Goal: Task Accomplishment & Management: Complete application form

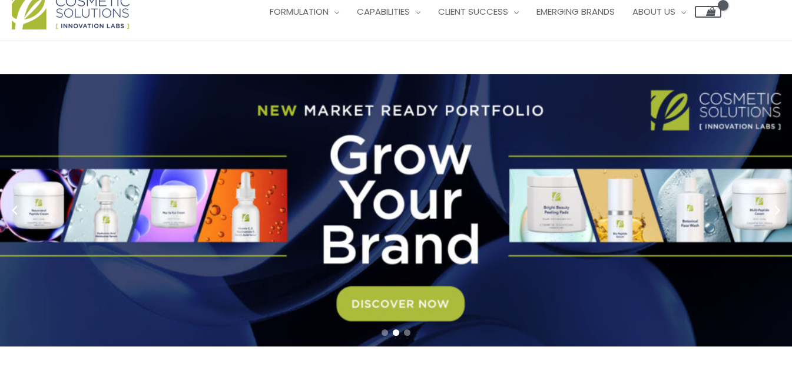
scroll to position [59, 0]
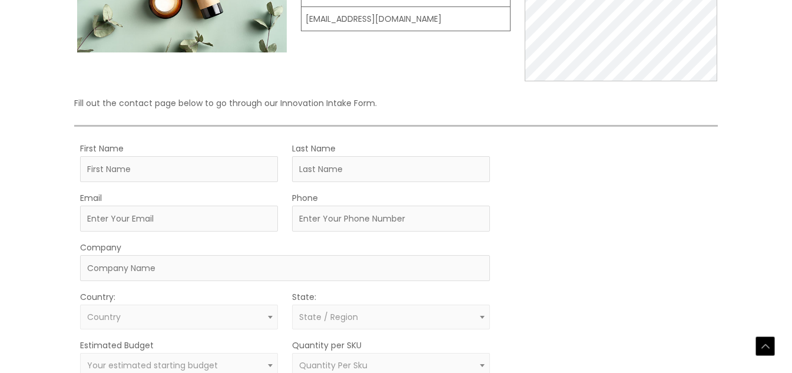
scroll to position [236, 0]
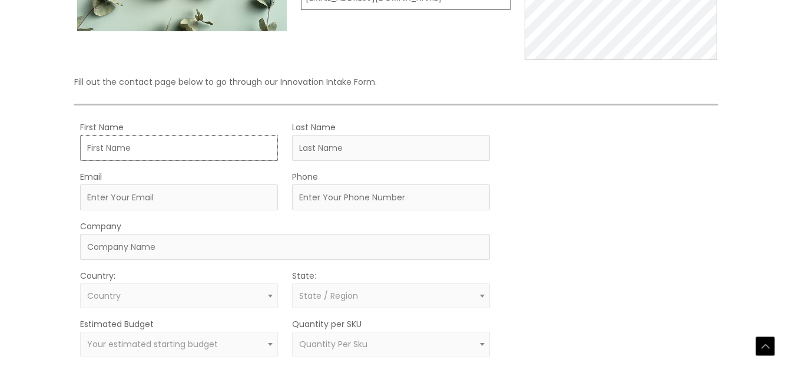
click at [118, 150] on input "First Name" at bounding box center [179, 148] width 198 height 26
type input "jhon [PERSON_NAME]"
click at [325, 150] on input "Last Name" at bounding box center [391, 148] width 198 height 26
type input "[PERSON_NAME]"
click at [219, 149] on input "jhon wendy jacques" at bounding box center [179, 148] width 198 height 26
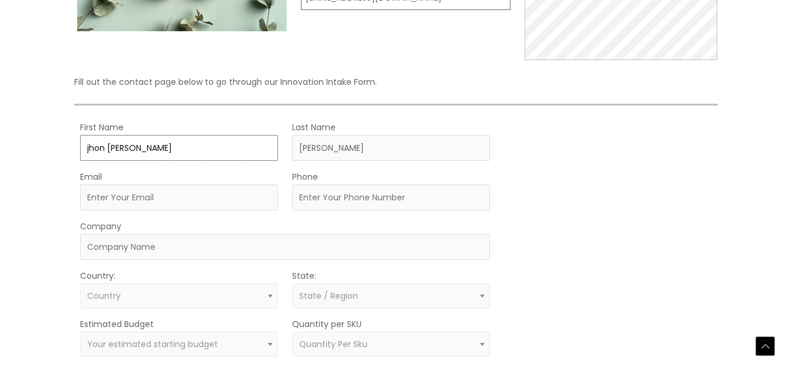
type input "jhon wendy"
click at [44, 204] on div "Let’s Innovate Together office: 561.226.8600 toll-free: 888.883.0540 fax: 561.2…" at bounding box center [396, 195] width 707 height 650
click at [114, 196] on input "Email" at bounding box center [179, 197] width 198 height 26
type input "expressedunet@yahoo.com"
click at [330, 195] on input "Phone" at bounding box center [391, 197] width 198 height 26
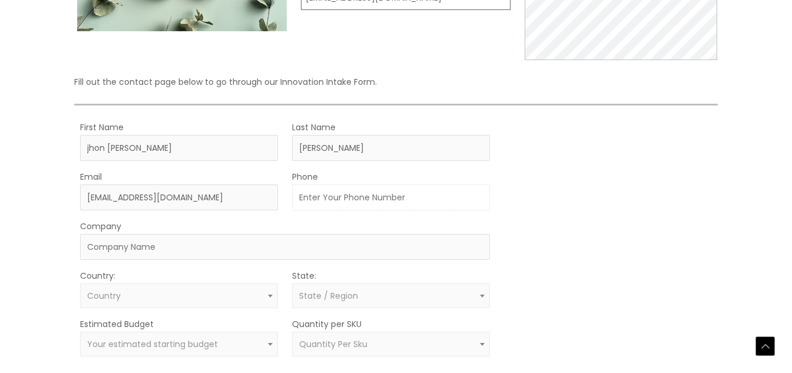
type input "7282006173"
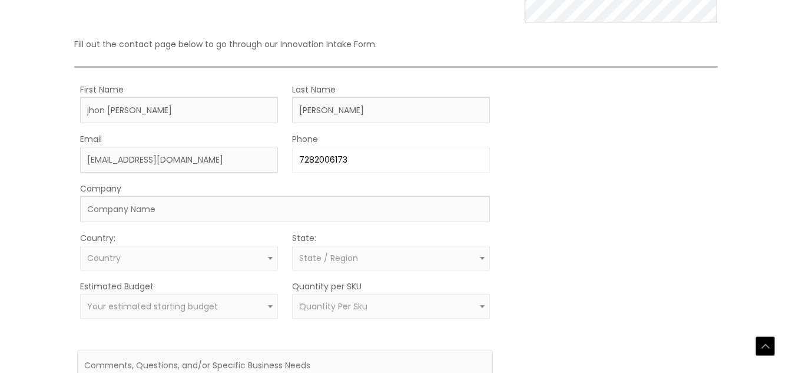
scroll to position [295, 0]
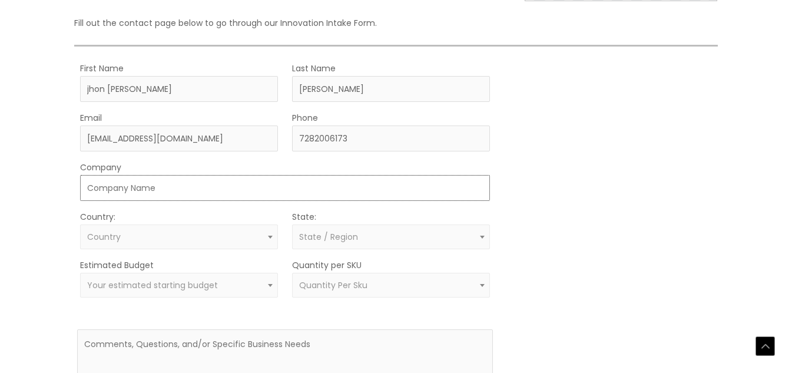
click at [151, 191] on input "Company" at bounding box center [285, 188] width 410 height 26
type input "Freshe Nova Distributor LLC"
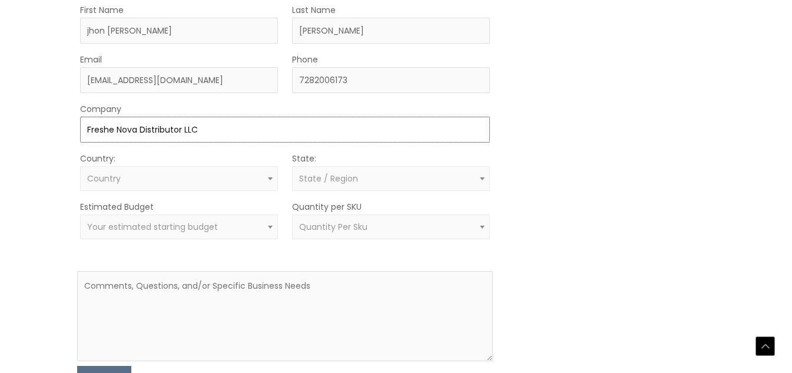
scroll to position [353, 0]
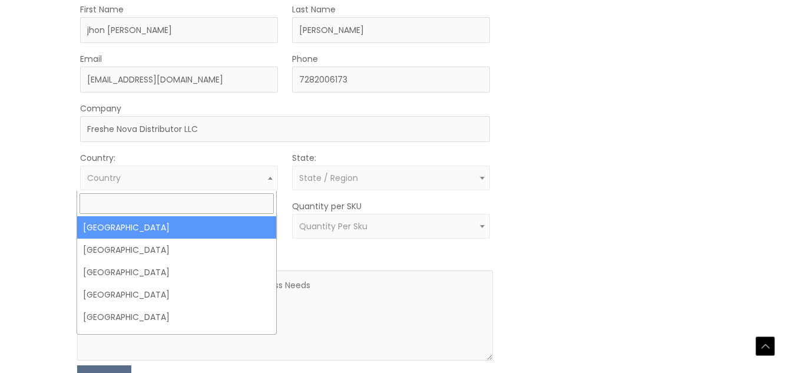
click at [147, 181] on span "Country" at bounding box center [179, 178] width 184 height 11
select select "United States"
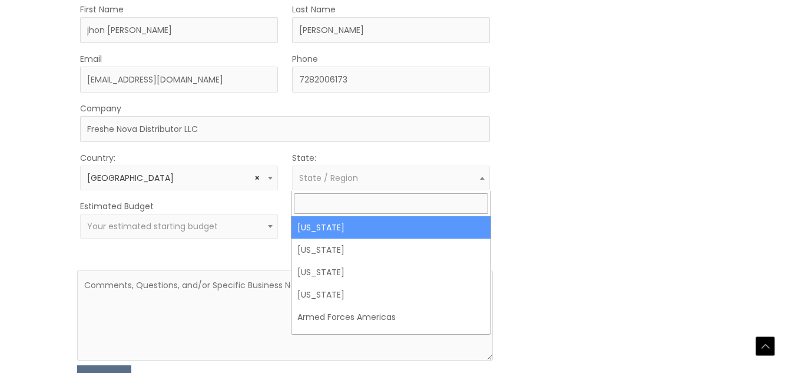
click at [342, 180] on span "State / Region" at bounding box center [328, 178] width 59 height 12
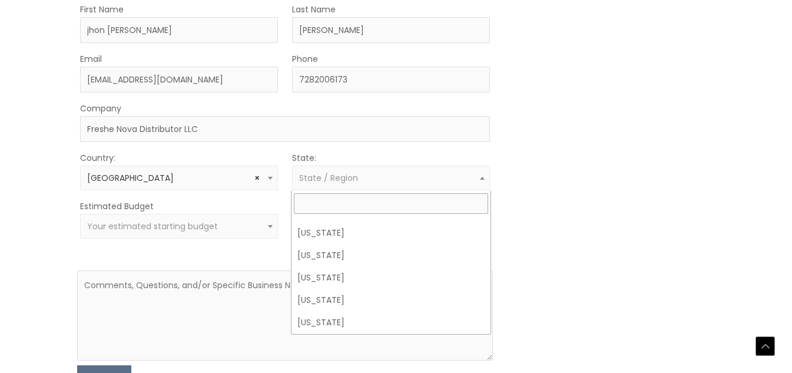
scroll to position [236, 0]
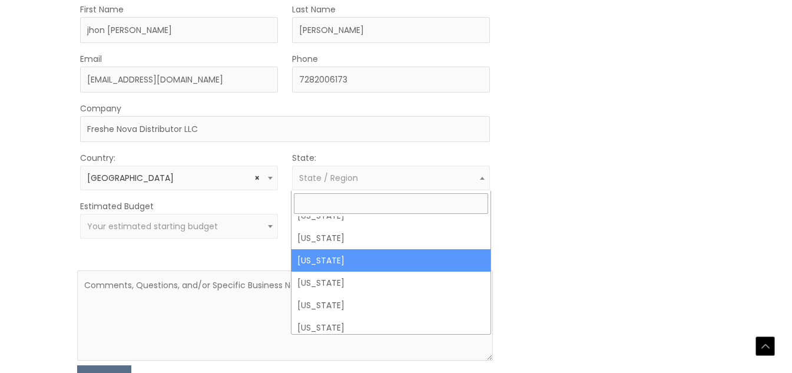
select select "Florida"
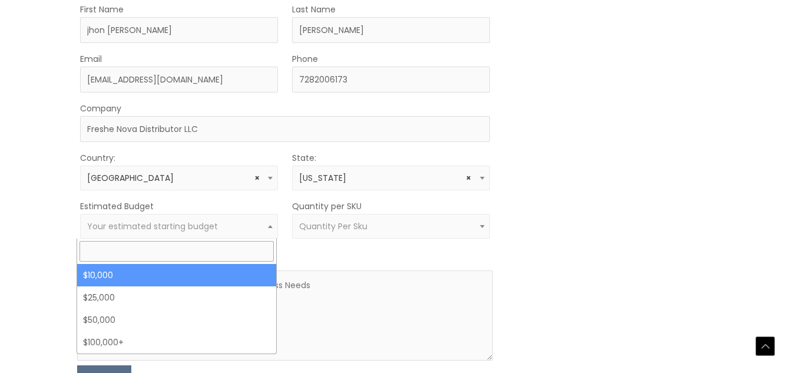
click at [147, 226] on span "Your estimated starting budget" at bounding box center [152, 226] width 131 height 12
select select "10000"
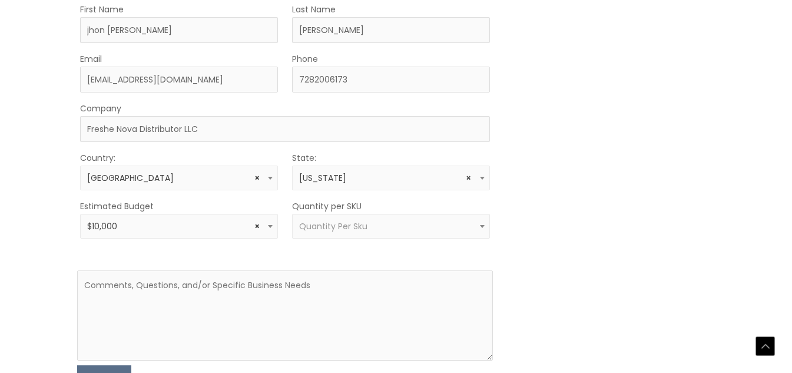
scroll to position [412, 0]
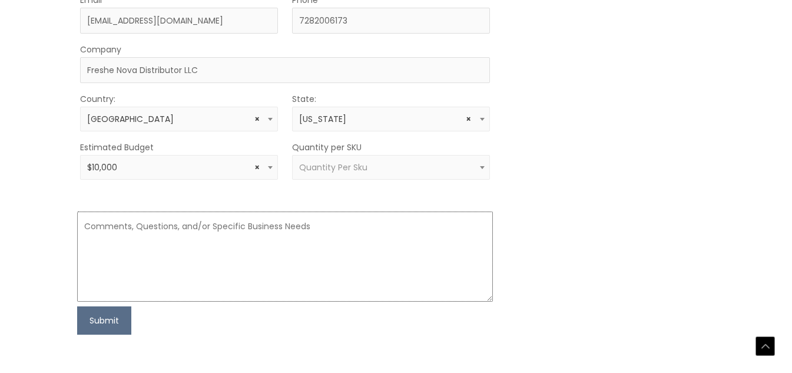
click at [173, 246] on textarea at bounding box center [285, 256] width 416 height 90
type textarea "Just need tobe on my own brand name"
click at [100, 323] on button "Submit" at bounding box center [104, 320] width 54 height 28
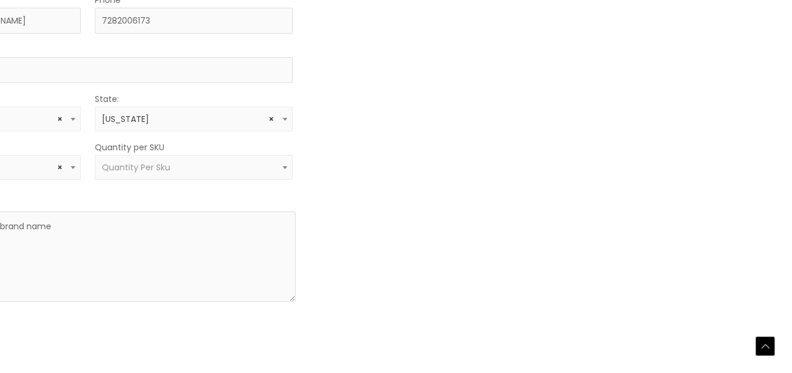
scroll to position [412, 206]
click at [275, 165] on span at bounding box center [277, 167] width 14 height 15
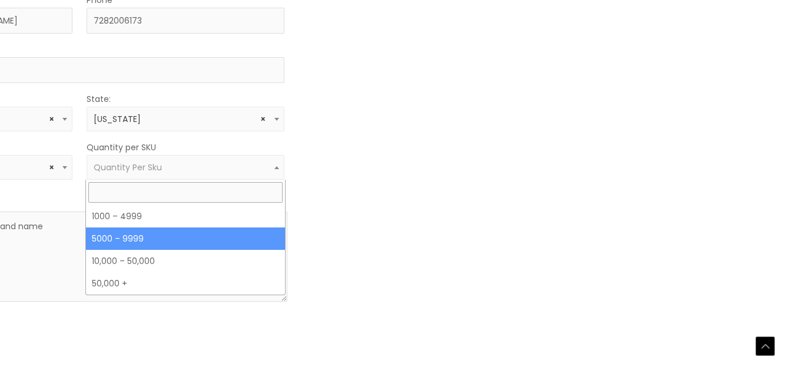
select select "11"
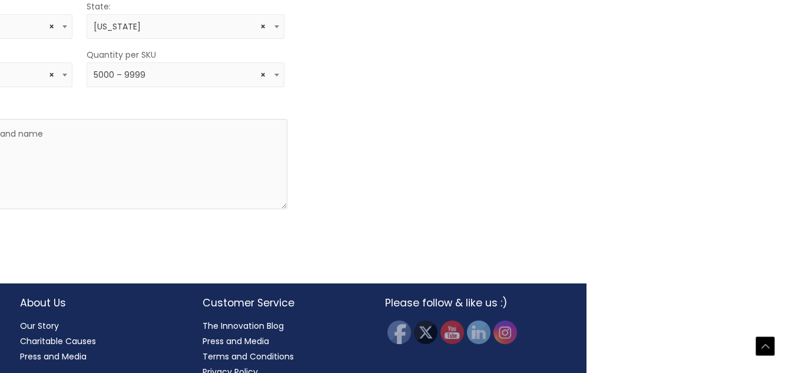
scroll to position [523, 206]
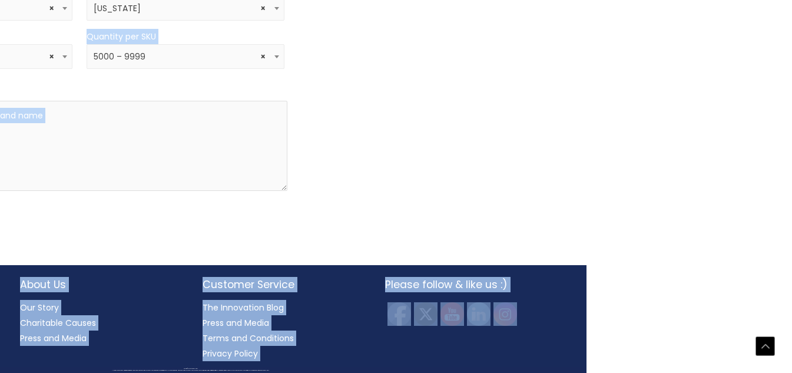
drag, startPoint x: 791, startPoint y: 267, endPoint x: 794, endPoint y: 302, distance: 35.5
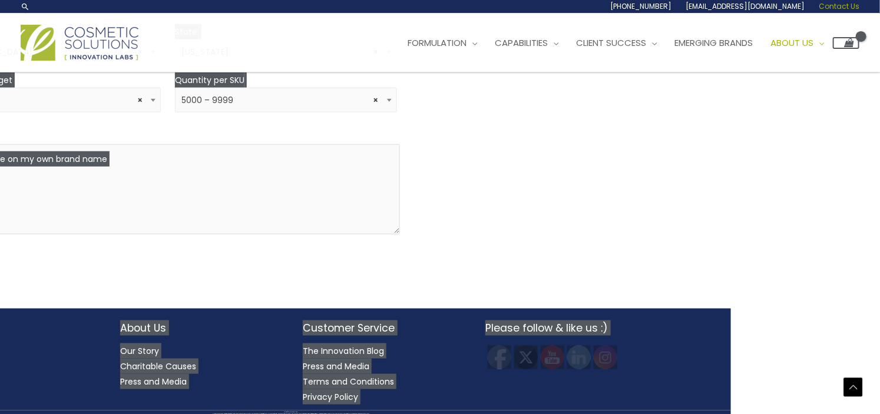
scroll to position [414, 149]
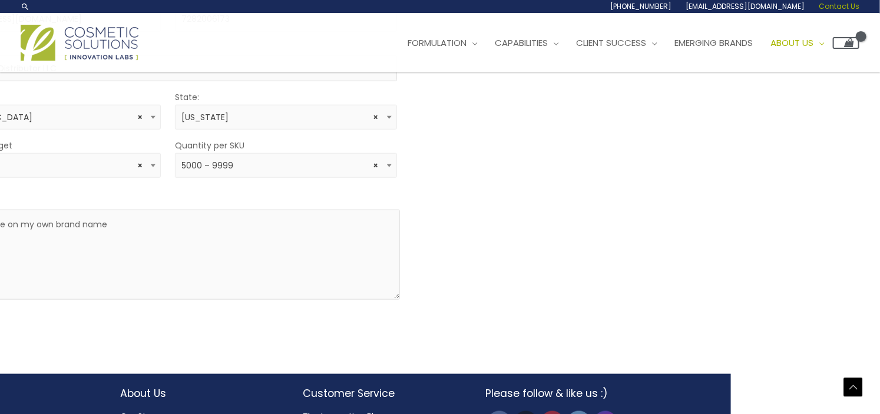
drag, startPoint x: 156, startPoint y: 9, endPoint x: 173, endPoint y: 9, distance: 17.7
click at [173, 9] on div at bounding box center [169, 6] width 296 height 9
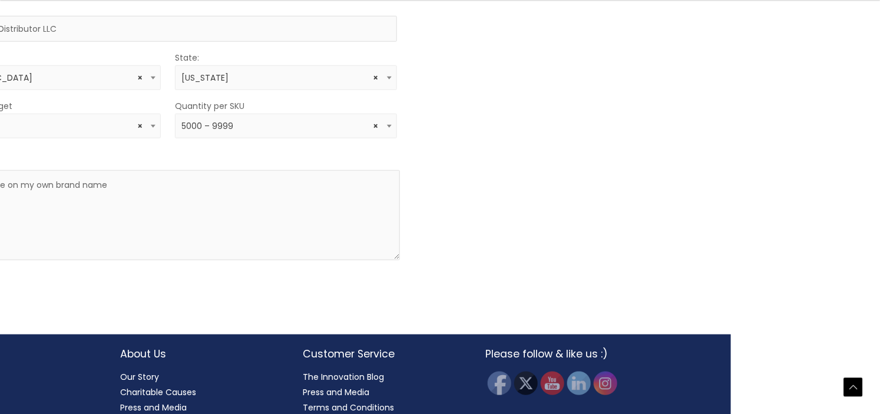
scroll to position [479, 149]
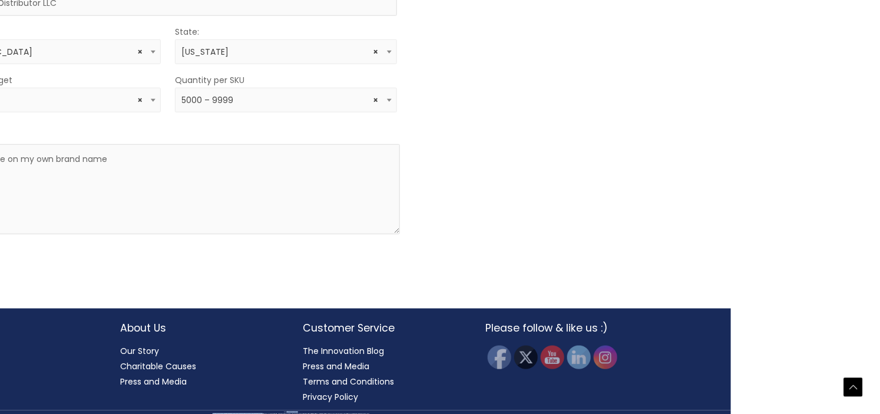
drag, startPoint x: 263, startPoint y: 412, endPoint x: 184, endPoint y: 393, distance: 80.6
click at [191, 372] on div "Copyright © 2025 Cosmetic Solutions All material on this Website, including des…" at bounding box center [291, 414] width 880 height 6
click at [1, 240] on div "Submit" at bounding box center [168, 253] width 464 height 28
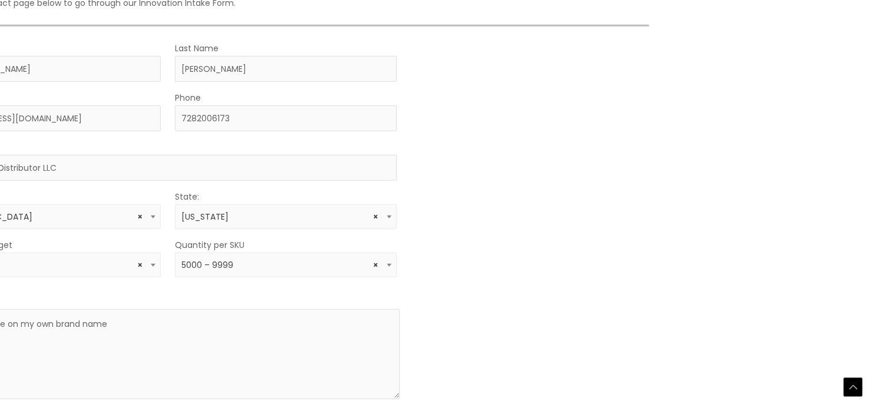
scroll to position [349, 149]
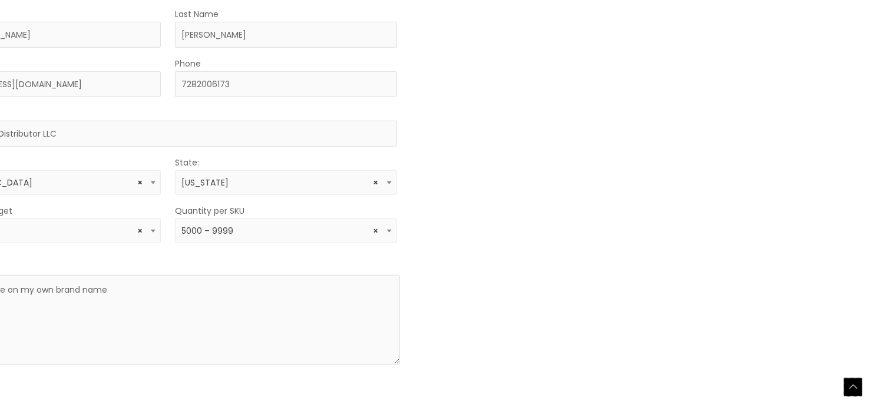
click at [792, 372] on div "Scroll to Top" at bounding box center [853, 387] width 19 height 19
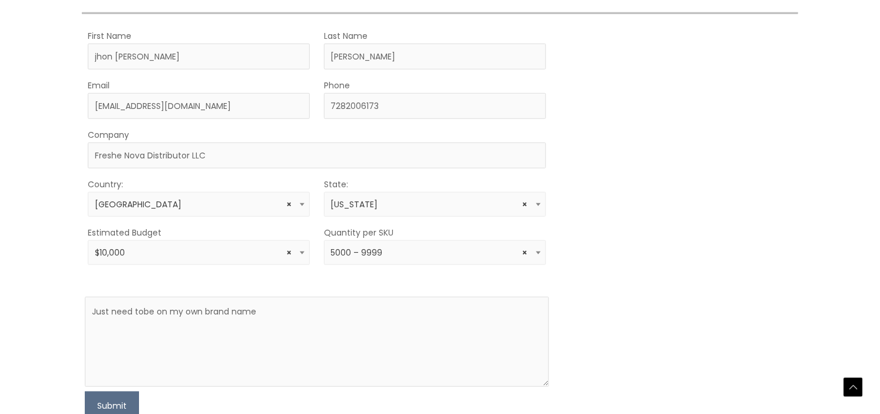
scroll to position [392, 0]
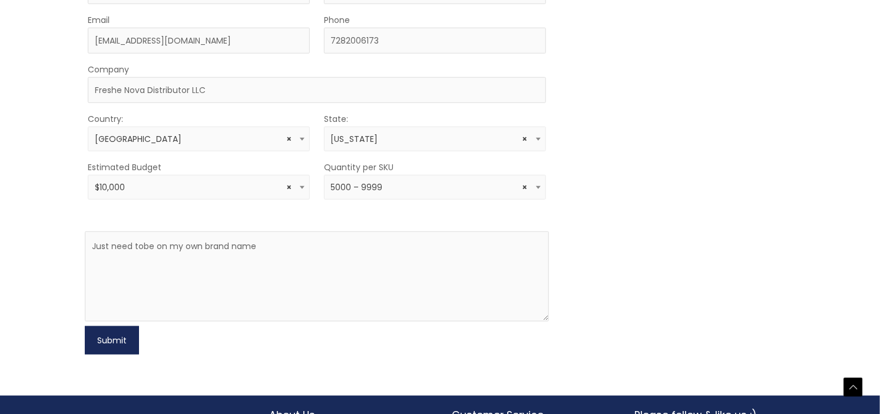
click at [116, 333] on button "Submit" at bounding box center [112, 340] width 54 height 28
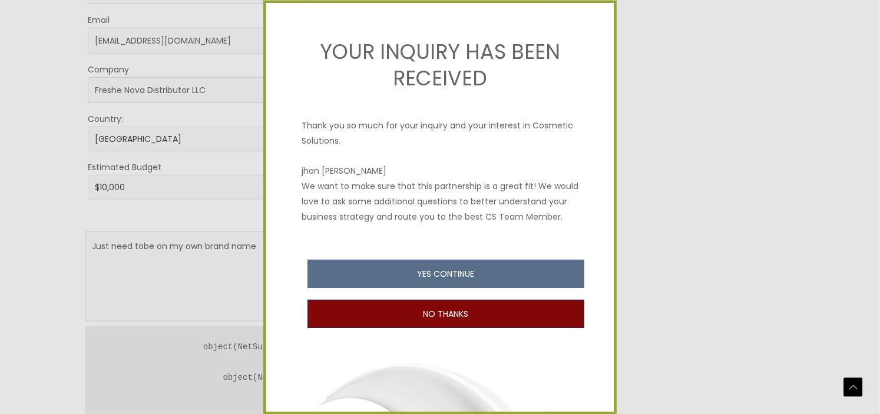
click at [469, 329] on button "NO THANKS" at bounding box center [445, 314] width 277 height 28
